Goal: Information Seeking & Learning: Learn about a topic

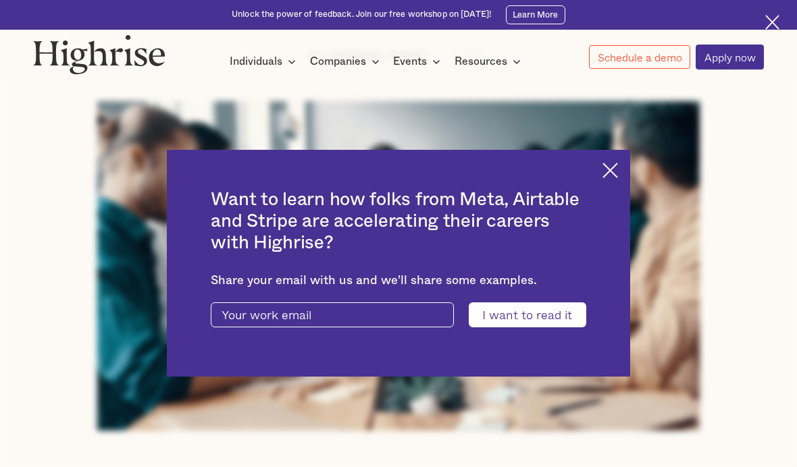
scroll to position [346, 0]
click at [773, 20] on img at bounding box center [772, 22] width 15 height 15
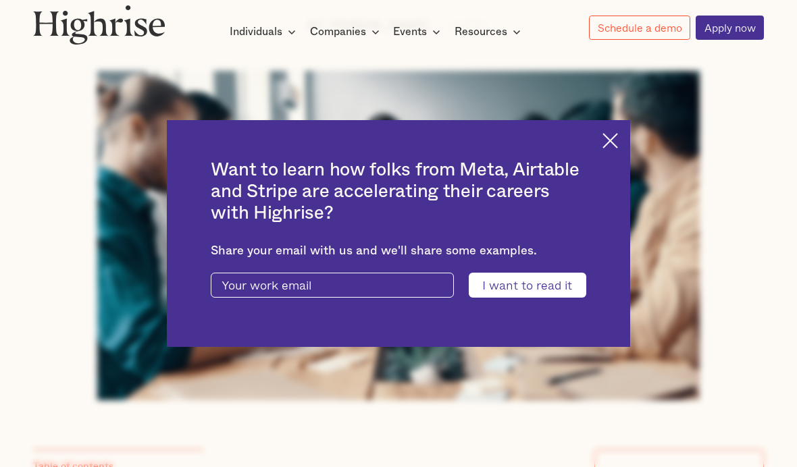
click at [603, 149] on img at bounding box center [611, 141] width 16 height 16
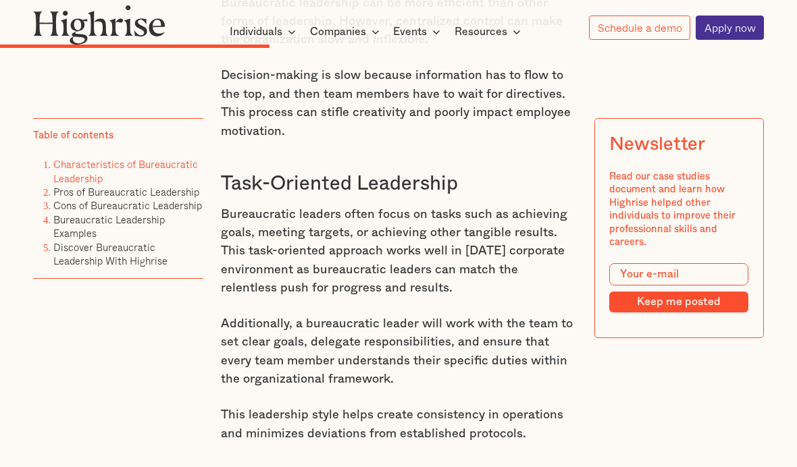
scroll to position [3237, 0]
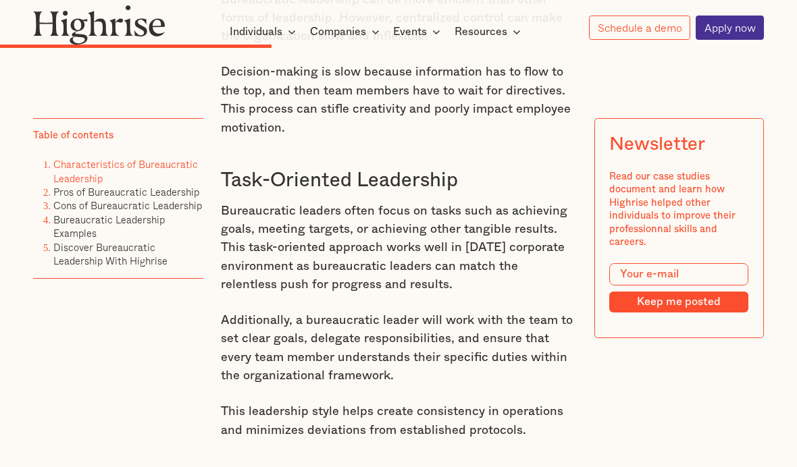
click at [80, 225] on link "Bureaucratic Leadership Examples" at bounding box center [108, 226] width 111 height 29
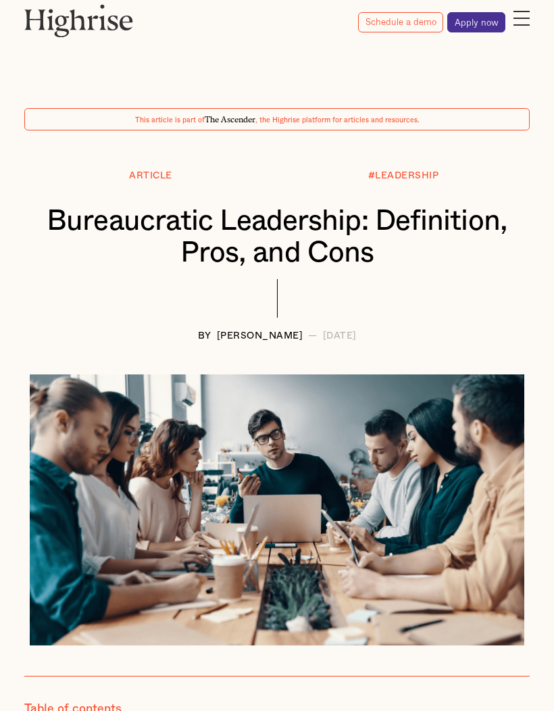
click at [522, 23] on div at bounding box center [521, 18] width 16 height 20
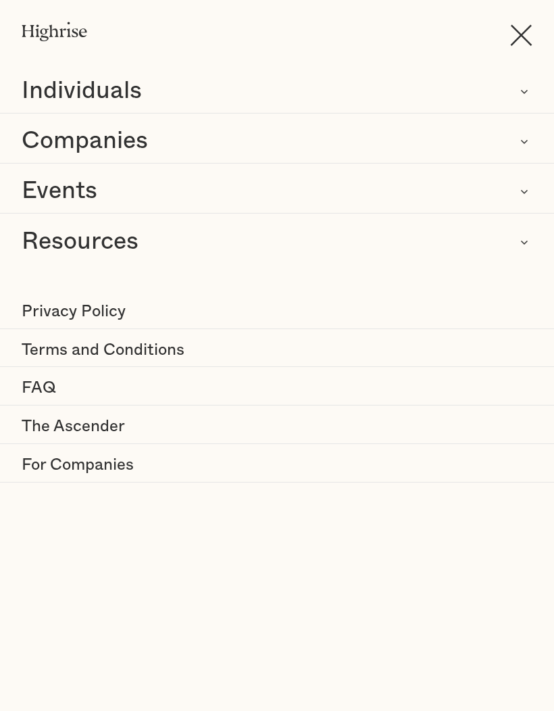
click at [530, 43] on img at bounding box center [521, 35] width 22 height 22
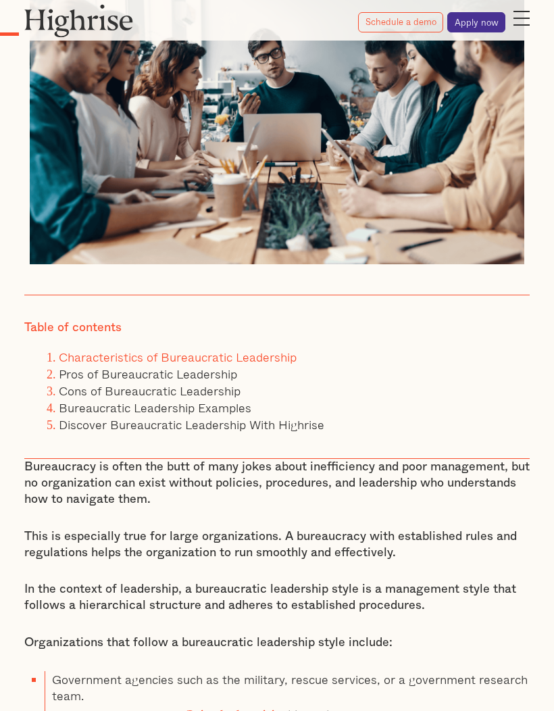
scroll to position [385, 0]
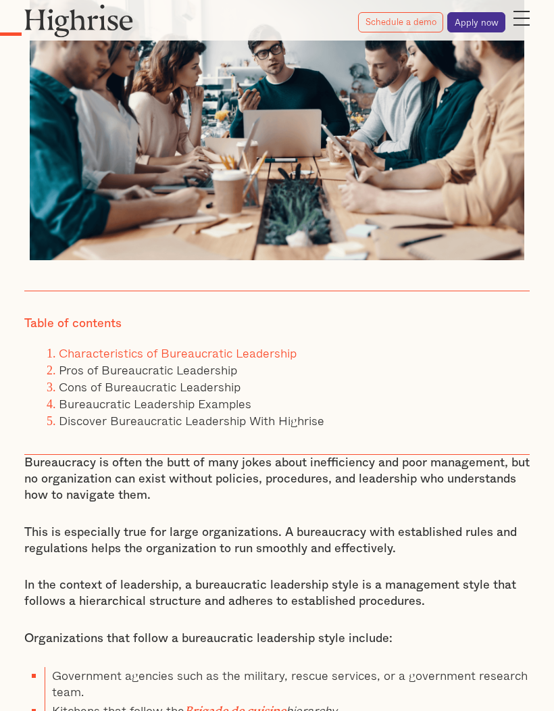
click at [83, 367] on link "Pros of Bureaucratic Leadership" at bounding box center [148, 369] width 178 height 19
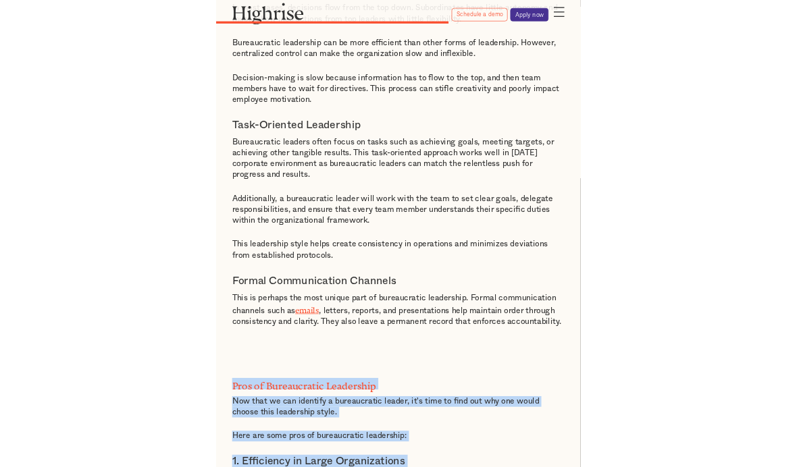
scroll to position [4852, 0]
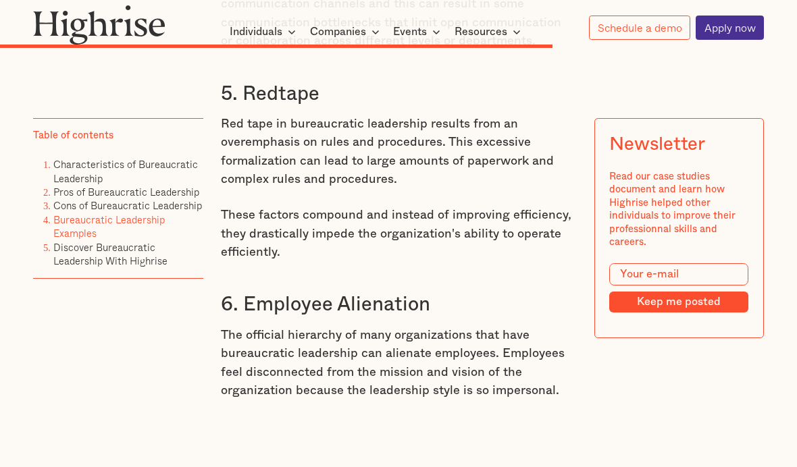
scroll to position [6148, 0]
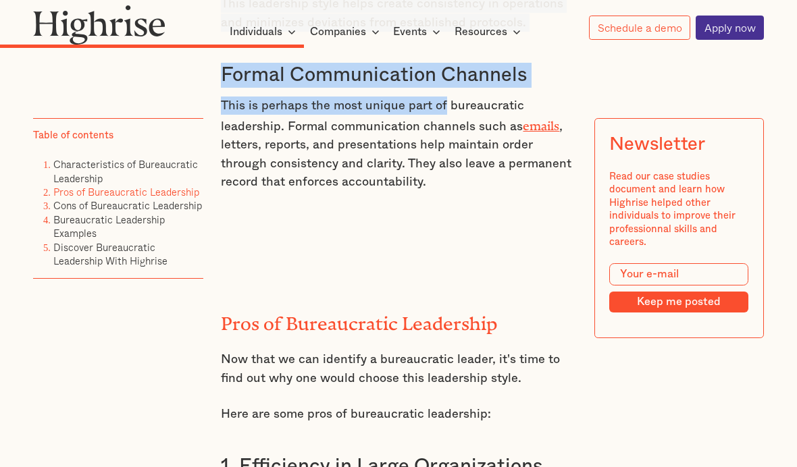
scroll to position [3641, 0]
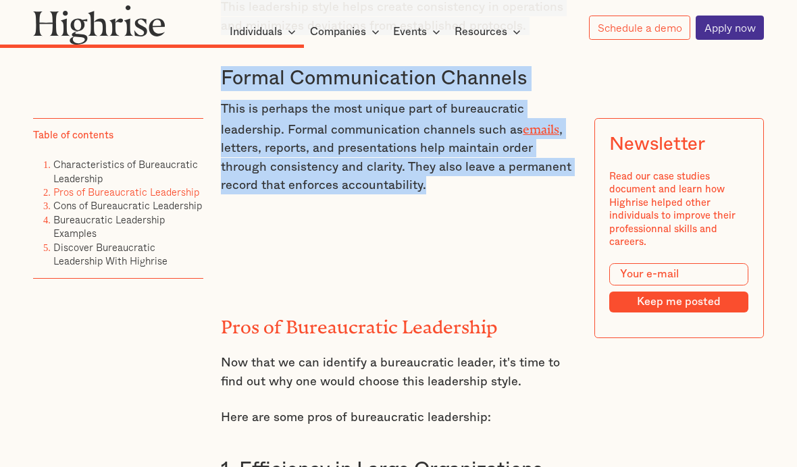
copy div "Centralized Control Centralized control is a logical result of a hierarchical s…"
